Goal: Information Seeking & Learning: Learn about a topic

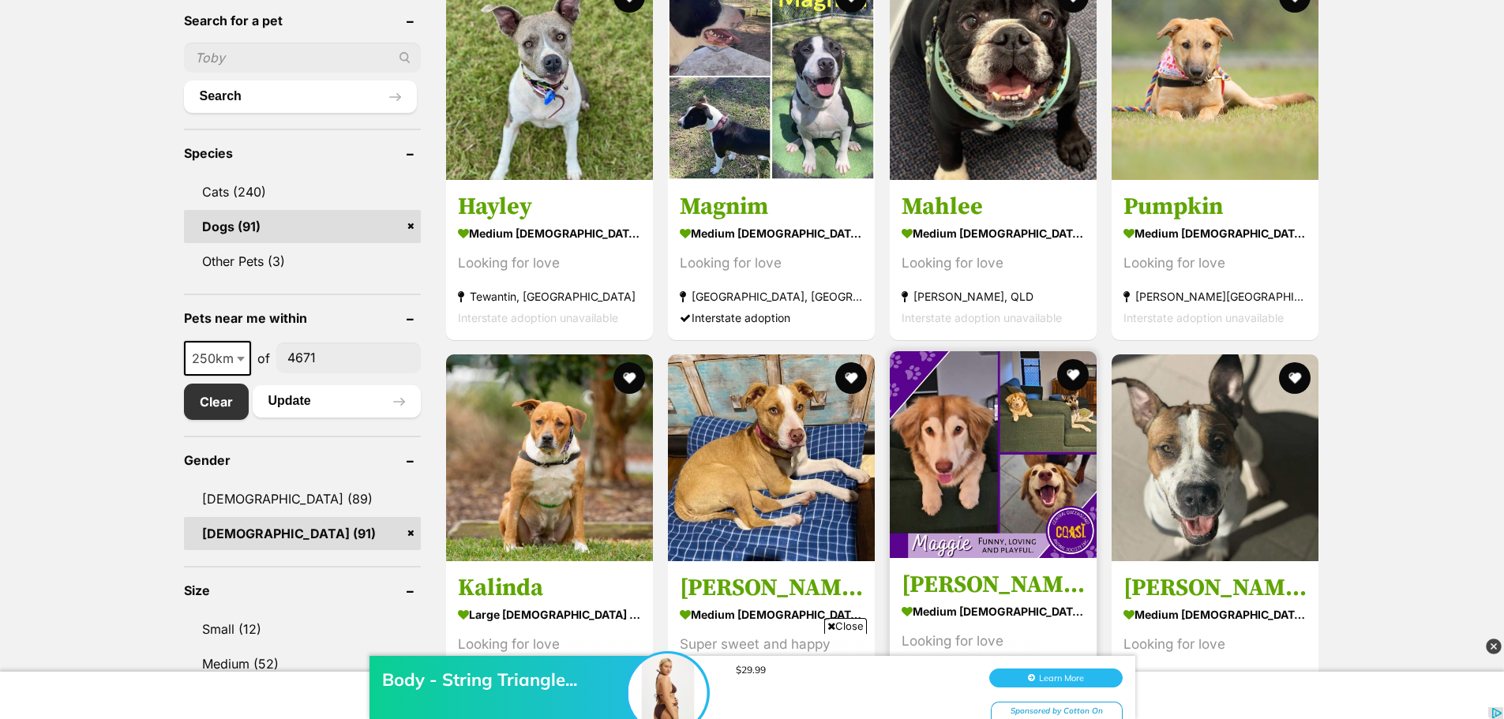
scroll to position [553, 0]
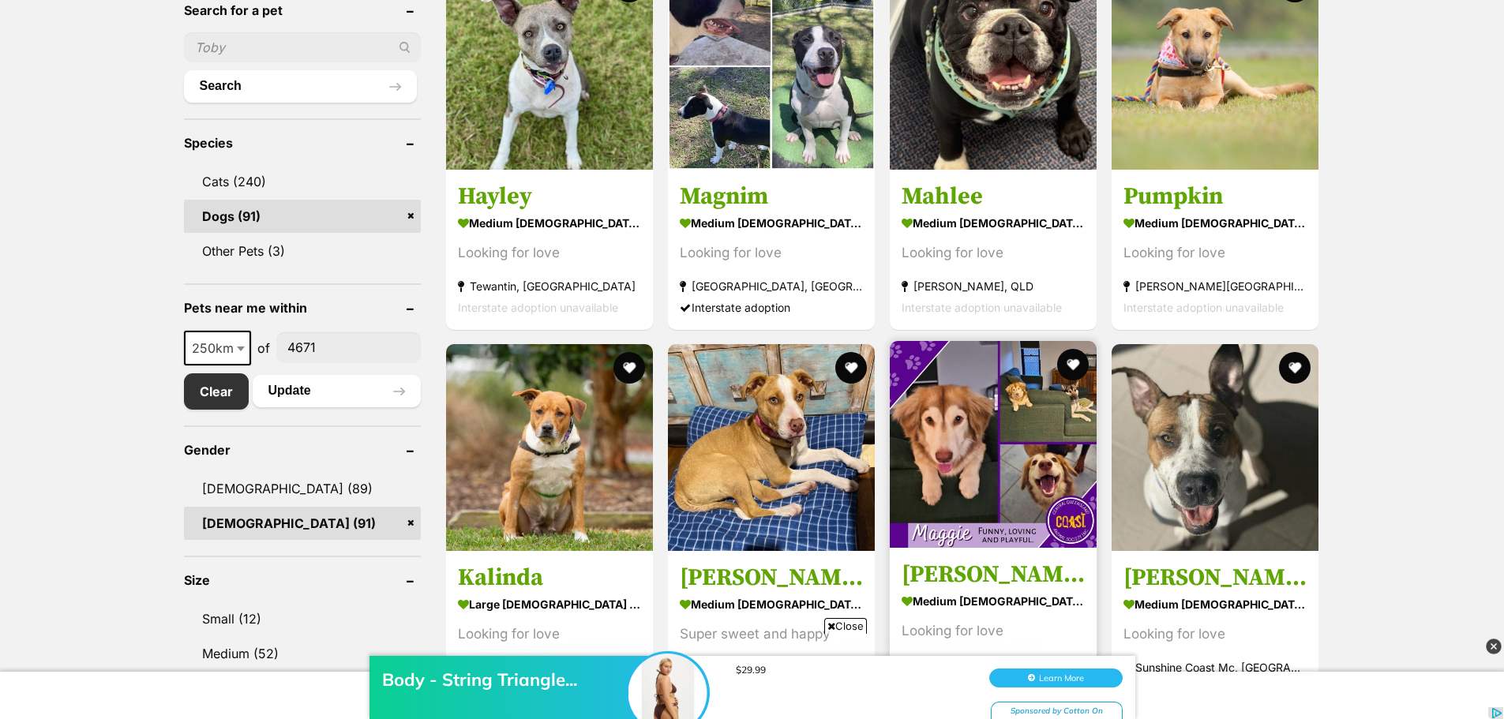
click at [977, 455] on img at bounding box center [993, 444] width 207 height 207
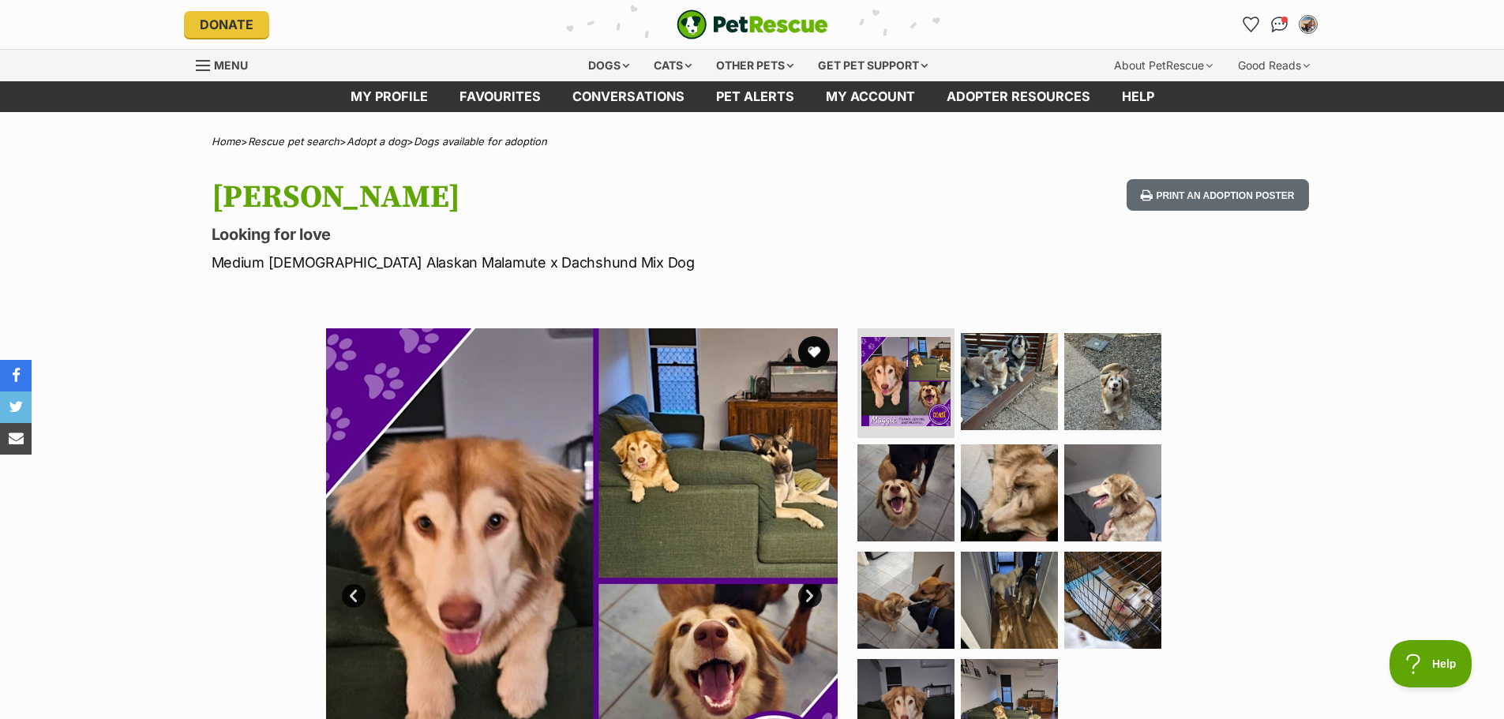
click at [809, 596] on link "Next" at bounding box center [810, 596] width 24 height 24
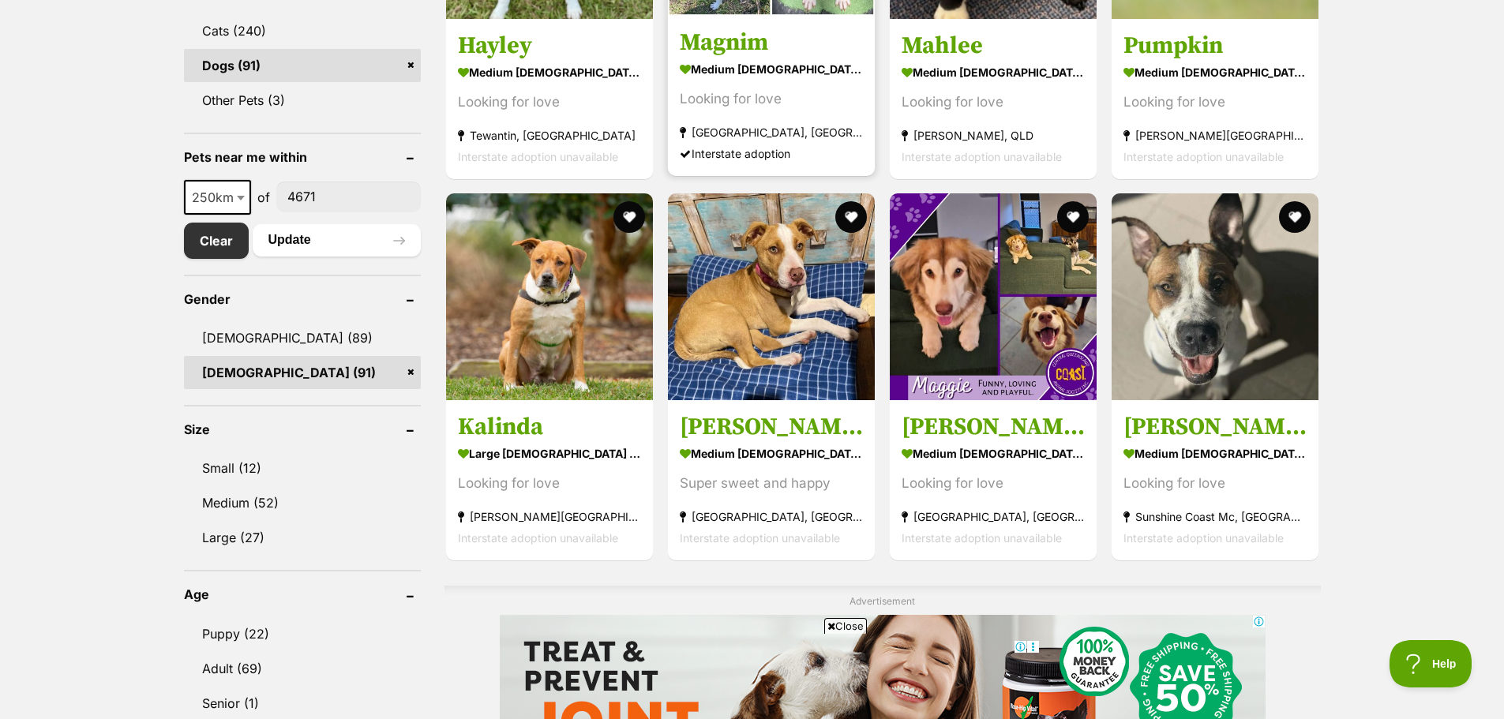
scroll to position [554, 0]
